Goal: Task Accomplishment & Management: Manage account settings

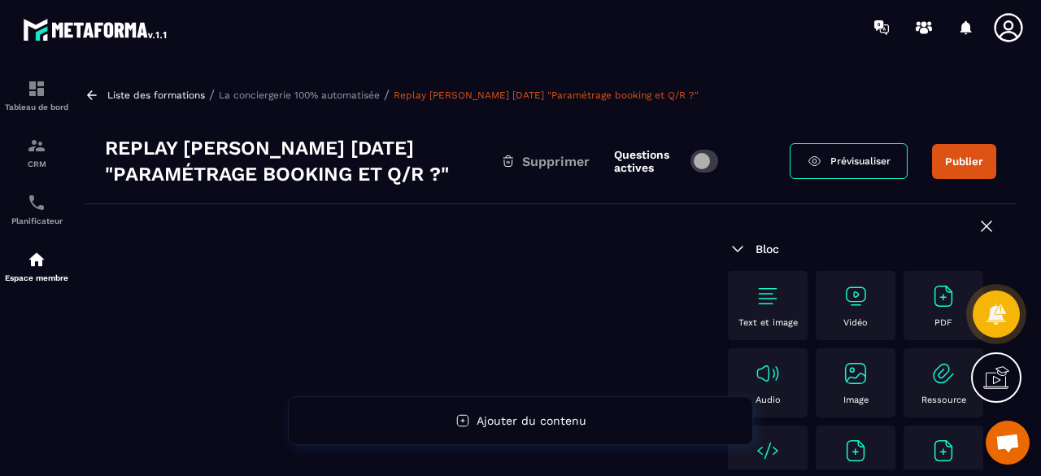
click at [333, 93] on p "La conciergerie 100% automatisée" at bounding box center [299, 94] width 161 height 11
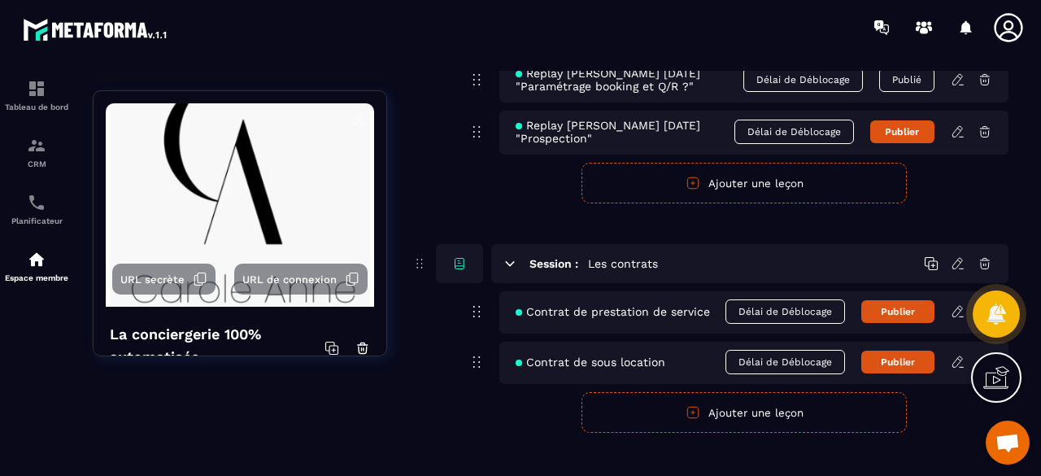
scroll to position [8944, 0]
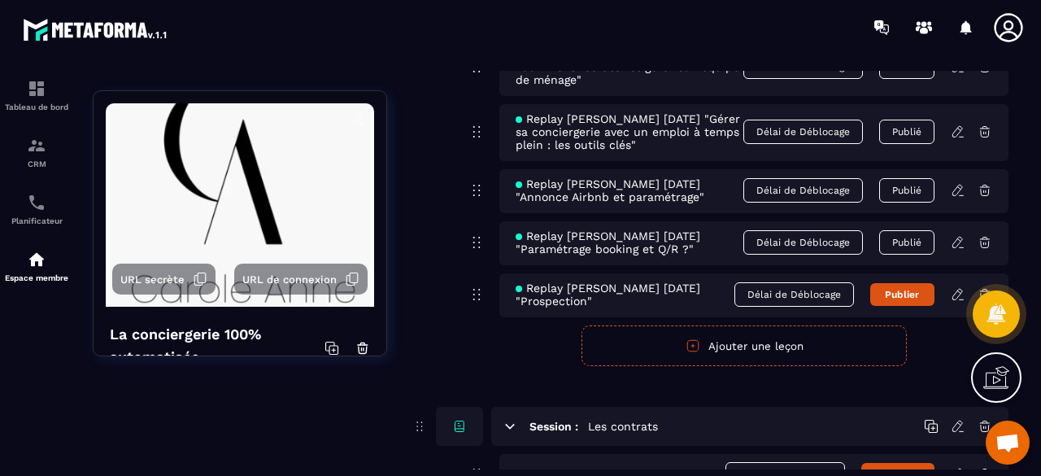
click at [958, 235] on icon at bounding box center [957, 242] width 15 height 15
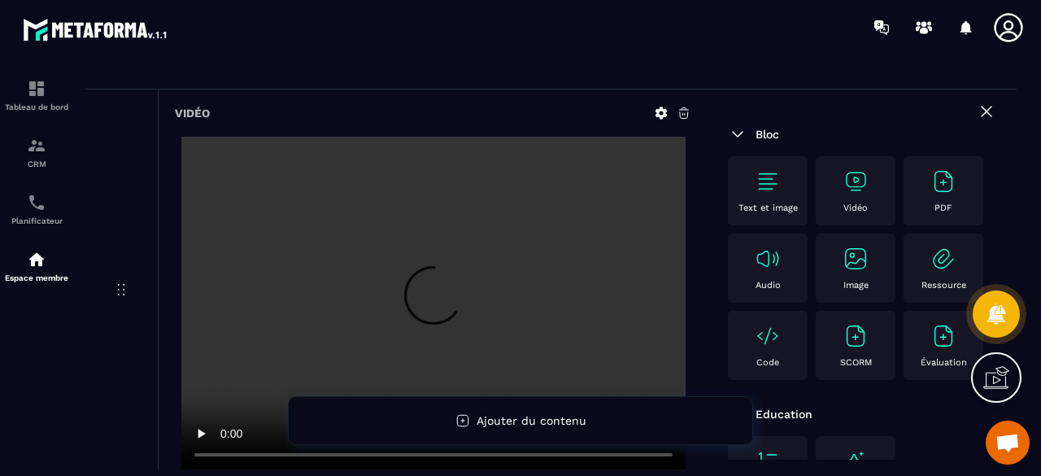
scroll to position [0, 0]
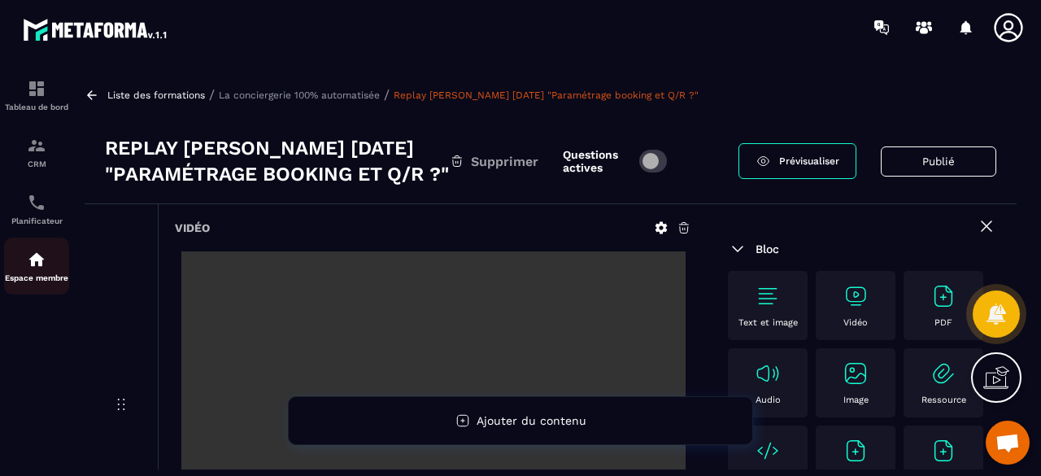
click at [28, 272] on div "Espace membre" at bounding box center [36, 266] width 65 height 33
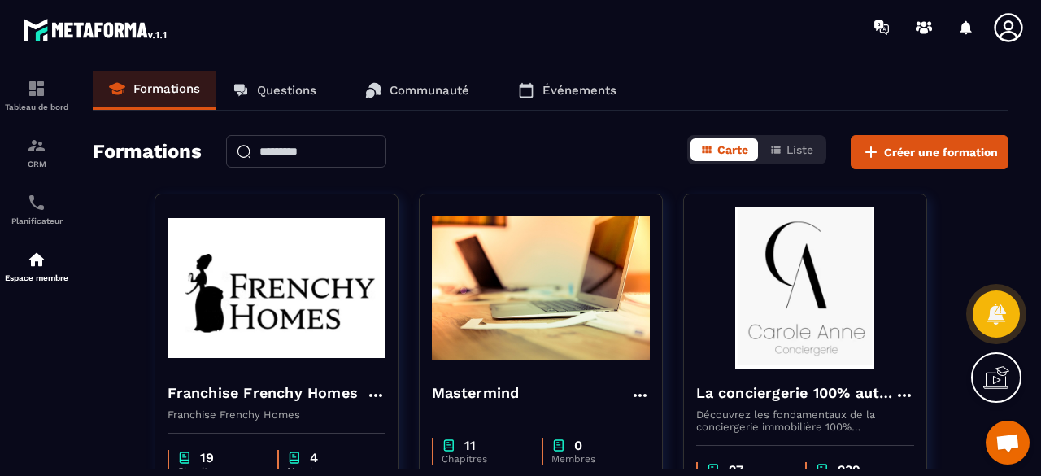
click at [637, 170] on div "Formations Questions Communauté Événements Formations Carte Liste Créer une for…" at bounding box center [550, 270] width 948 height 398
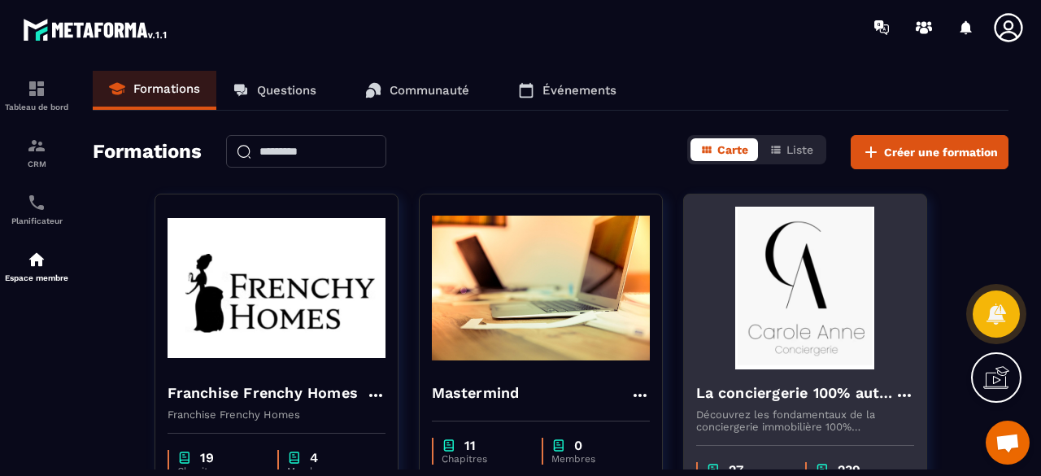
click at [782, 358] on img at bounding box center [805, 288] width 218 height 163
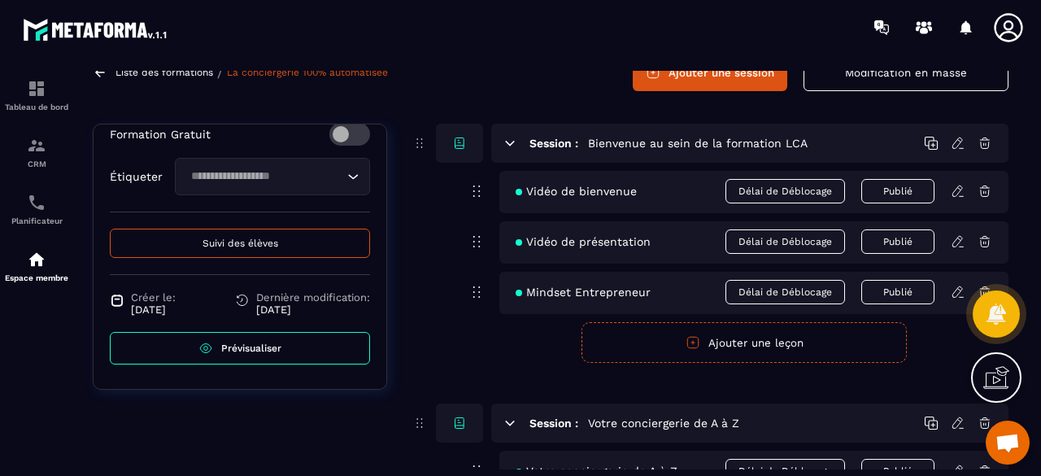
scroll to position [670, 0]
click at [292, 251] on button "Suivi des élèves" at bounding box center [240, 242] width 260 height 29
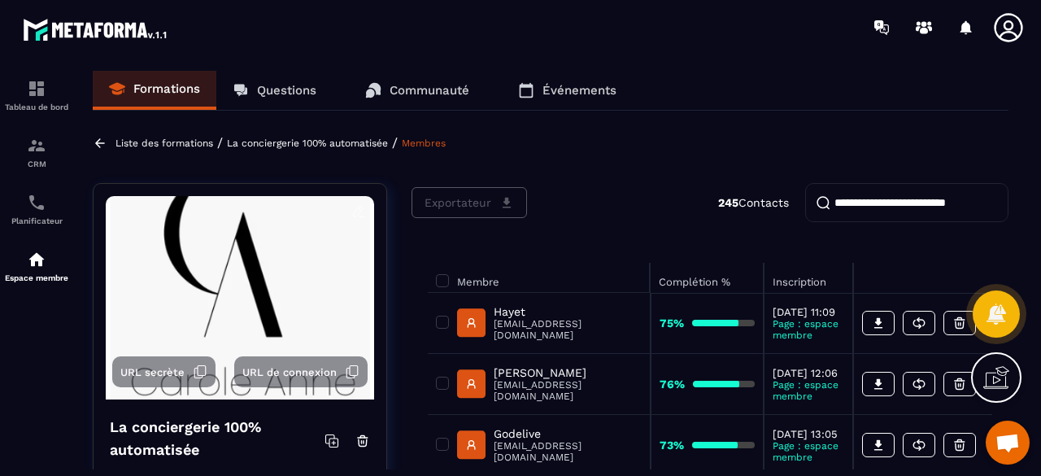
scroll to position [81, 0]
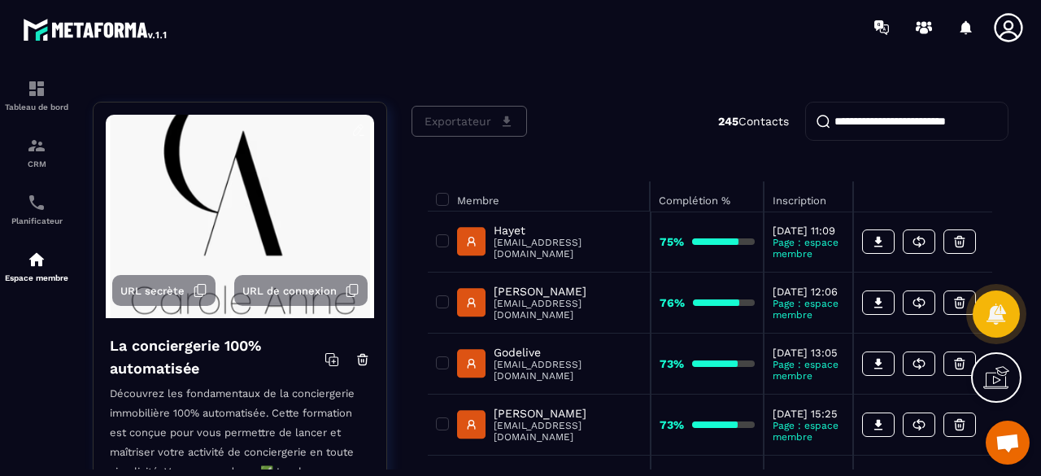
click at [878, 119] on input "search" at bounding box center [906, 121] width 203 height 39
paste input "**********"
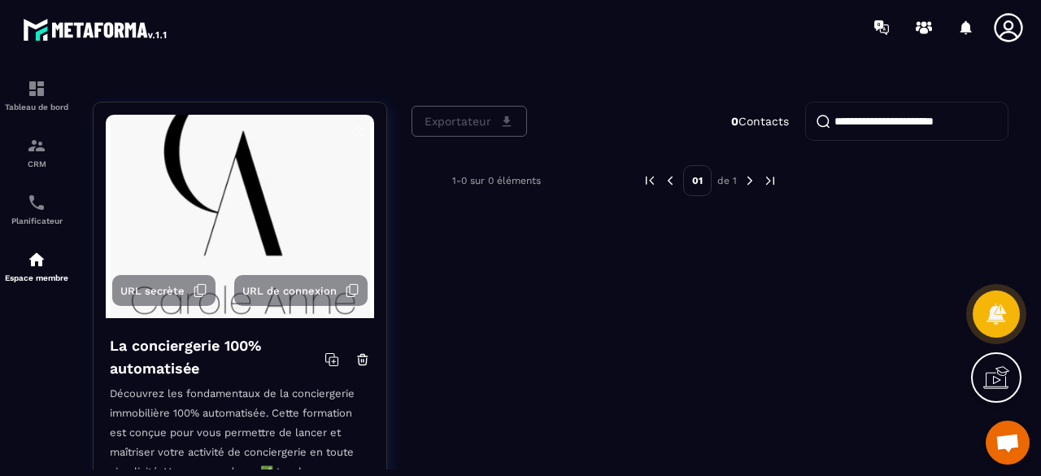
scroll to position [0, 0]
click at [952, 124] on input "**********" at bounding box center [906, 121] width 203 height 39
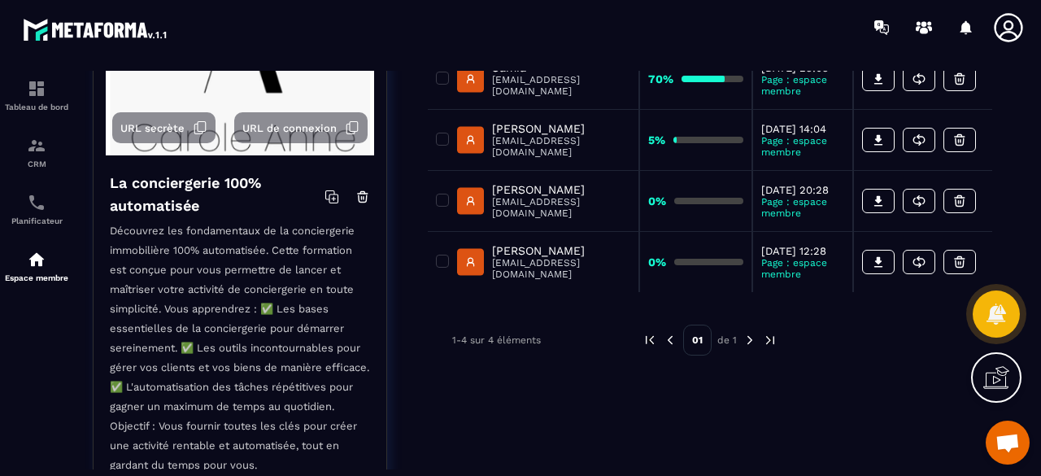
scroll to position [163, 0]
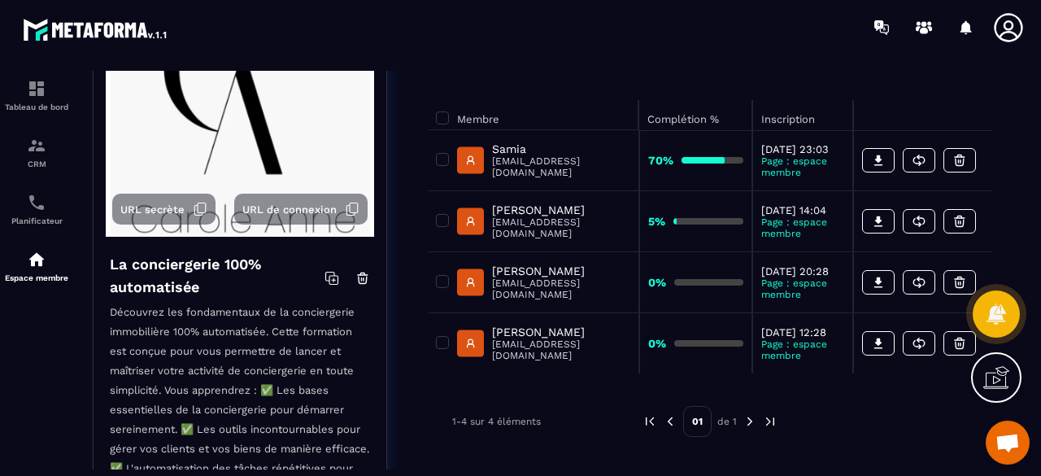
click at [603, 98] on div "Membre Complétion % Inscription [PERSON_NAME] [PERSON_NAME][EMAIL_ADDRESS][DOMA…" at bounding box center [709, 237] width 597 height 306
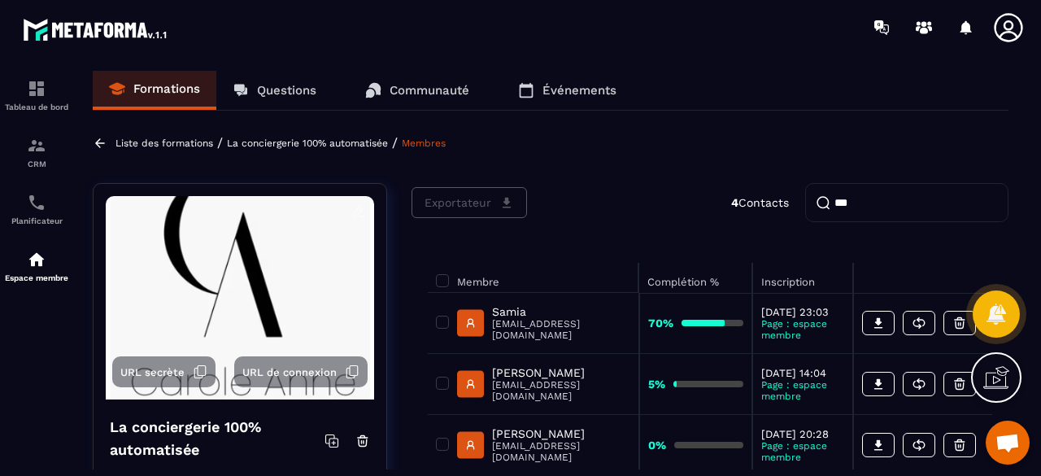
click at [878, 194] on input "***" at bounding box center [906, 202] width 203 height 39
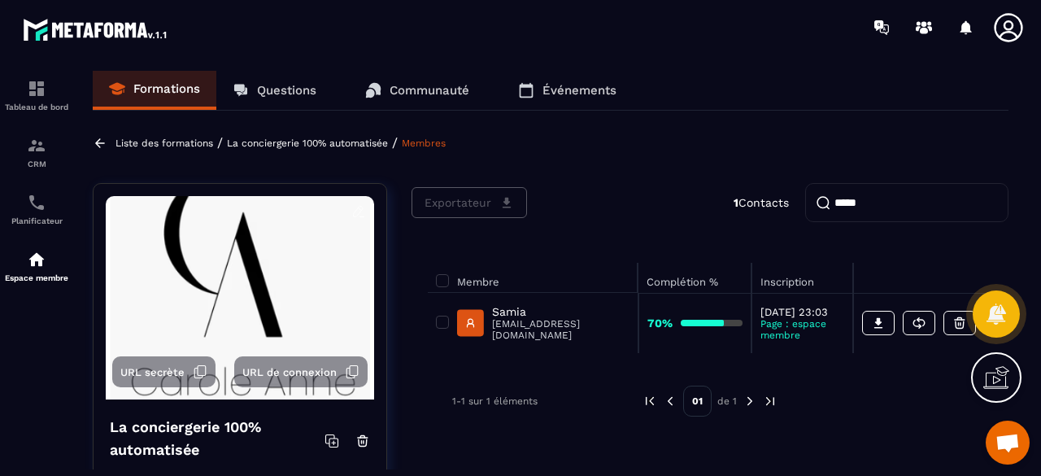
type input "*****"
click at [588, 318] on p "Samia" at bounding box center [560, 311] width 137 height 13
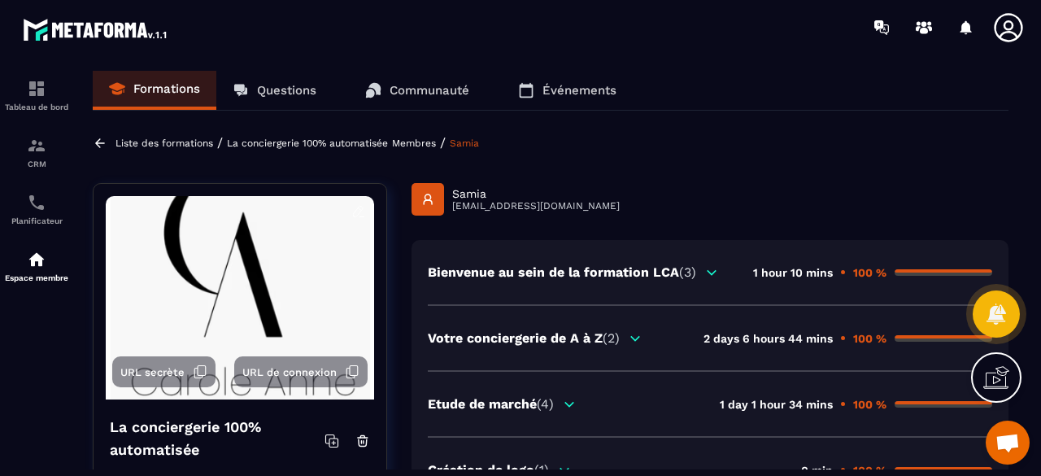
click at [398, 144] on p "Membres" at bounding box center [414, 142] width 44 height 11
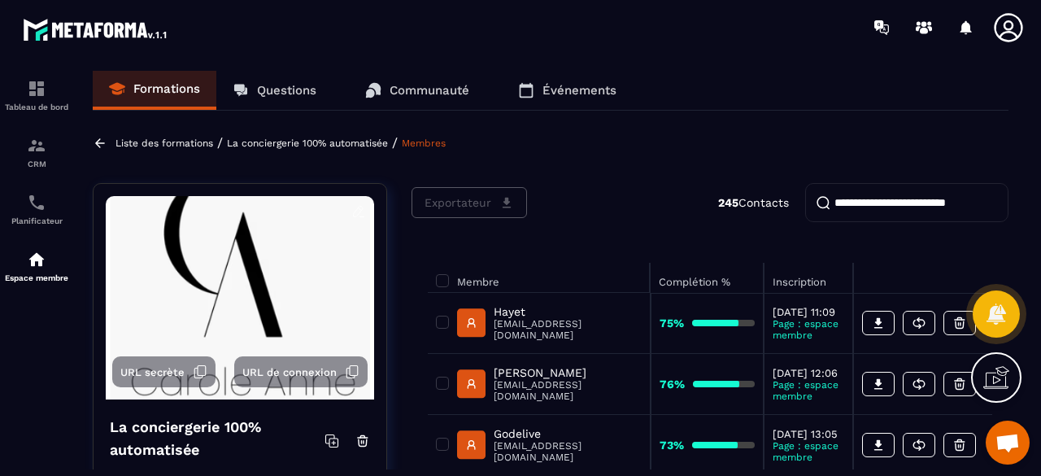
click at [844, 205] on input "search" at bounding box center [906, 202] width 203 height 39
type input "*****"
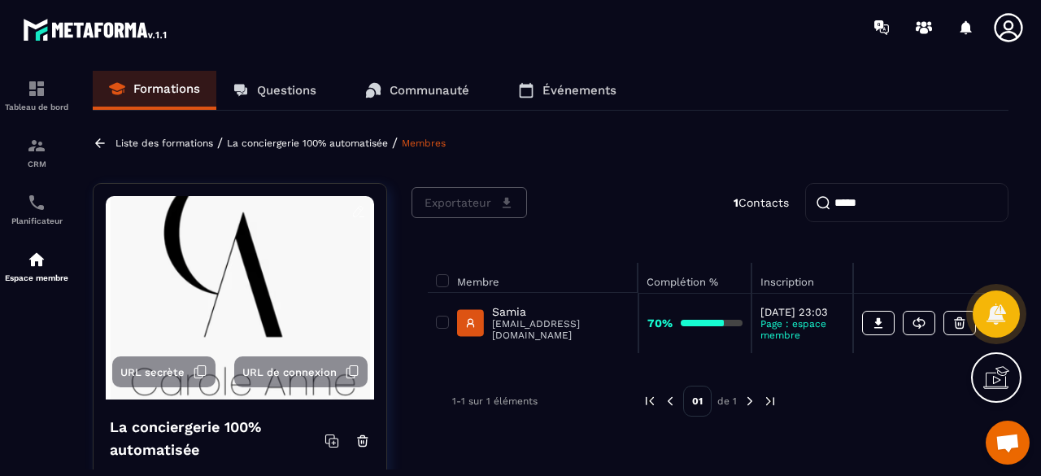
click at [582, 337] on p "[EMAIL_ADDRESS][DOMAIN_NAME]" at bounding box center [560, 329] width 137 height 23
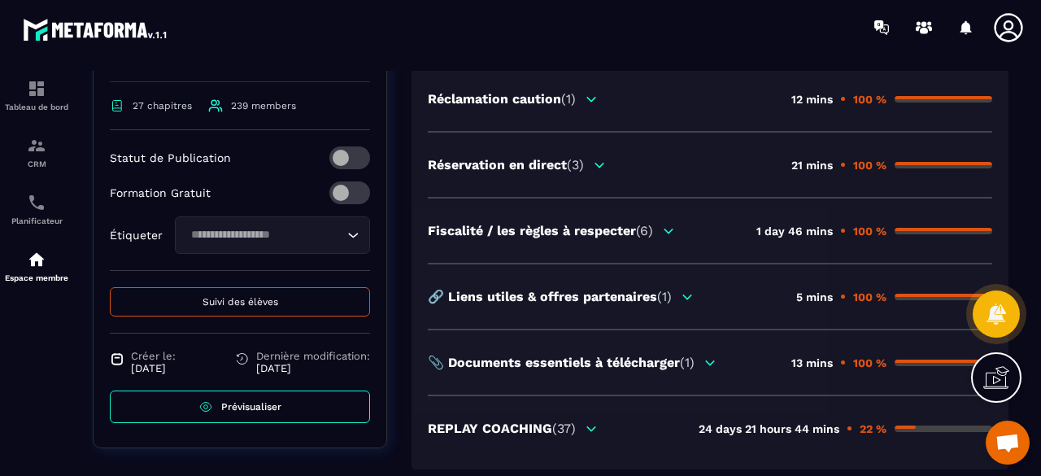
scroll to position [1553, 0]
click at [707, 355] on icon at bounding box center [710, 362] width 15 height 15
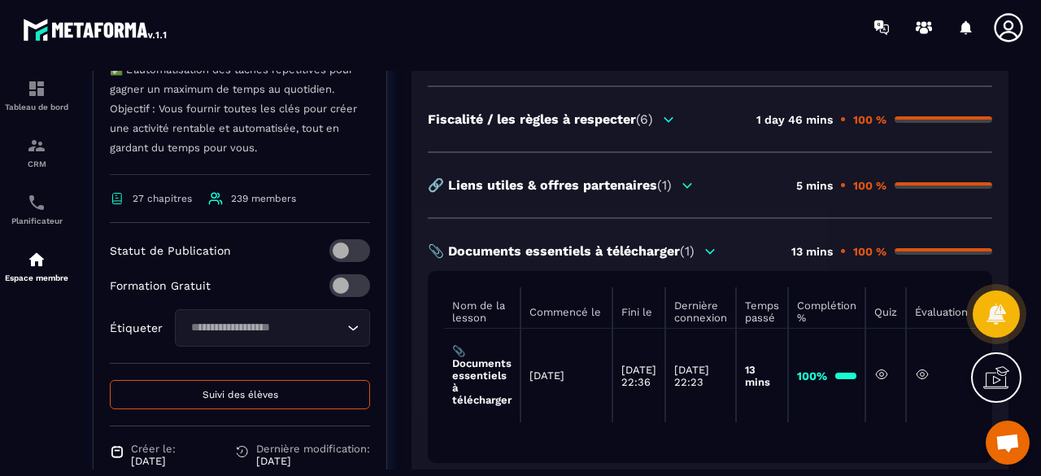
scroll to position [1582, 0]
